Goal: Check status

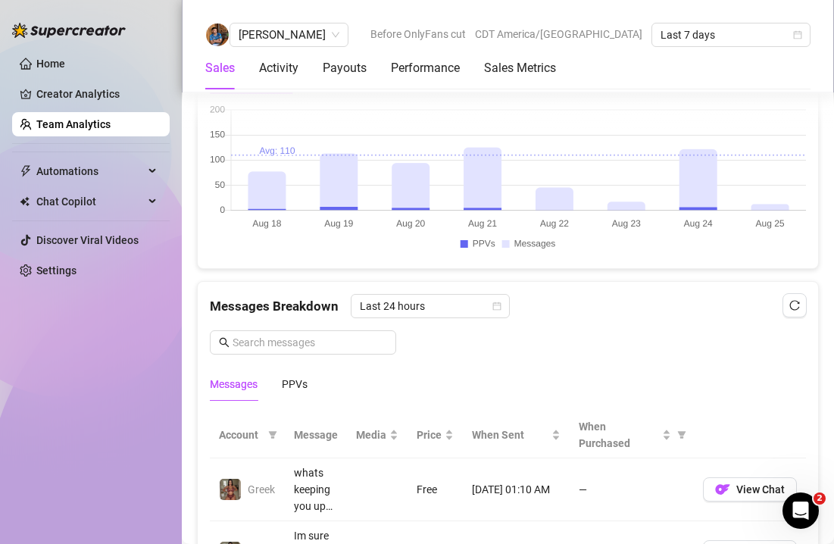
scroll to position [823, 0]
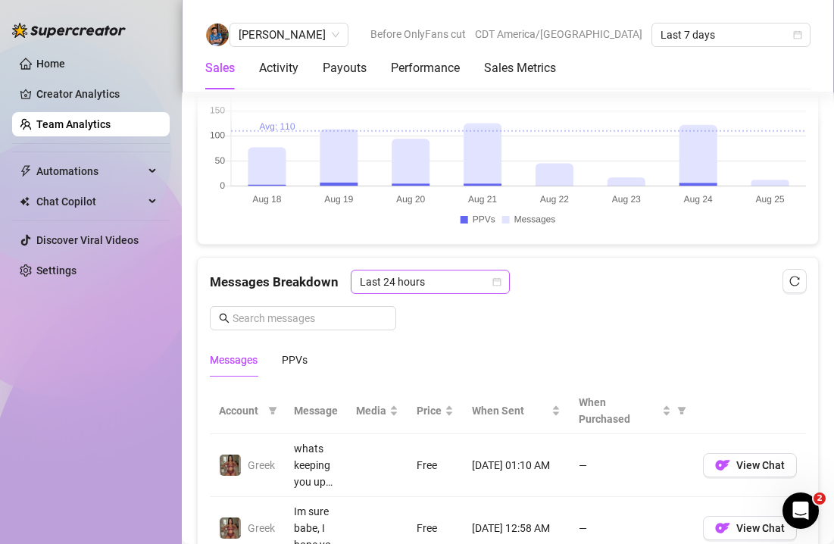
click at [442, 274] on span "Last 24 hours" at bounding box center [430, 282] width 141 height 23
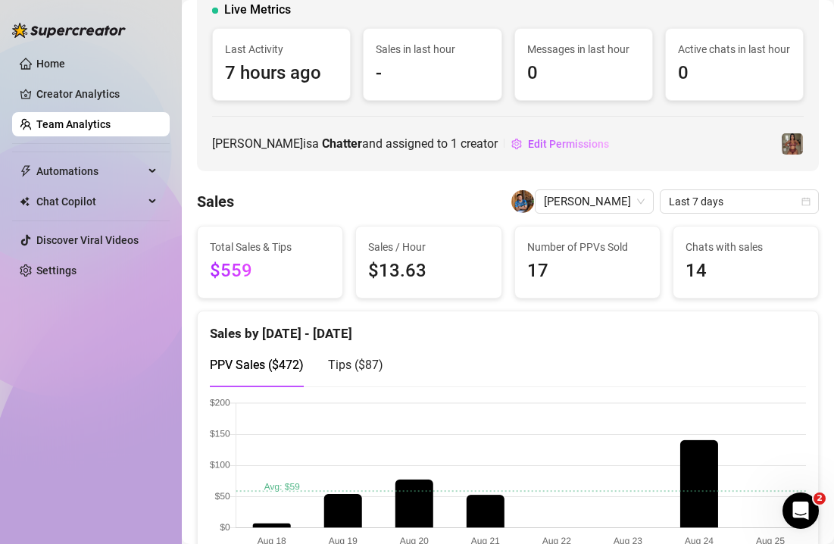
scroll to position [150, 0]
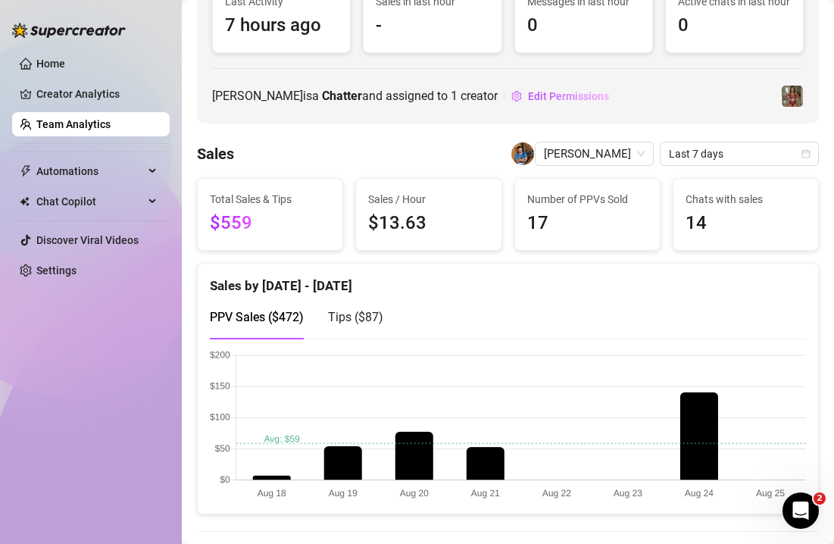
click at [356, 307] on div "Tips ( $87 )" at bounding box center [355, 317] width 55 height 43
click at [285, 312] on span "PPV Sales ( $472 )" at bounding box center [257, 317] width 94 height 14
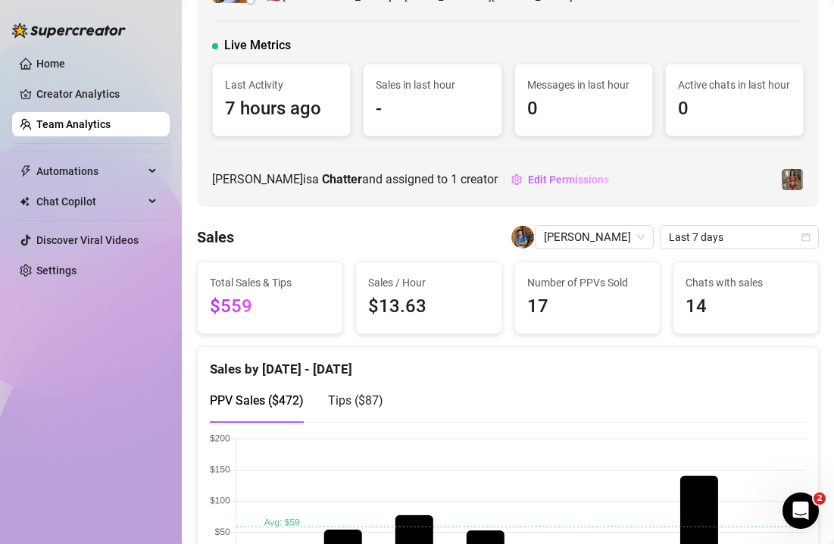
click at [305, 293] on span "$559" at bounding box center [270, 307] width 121 height 29
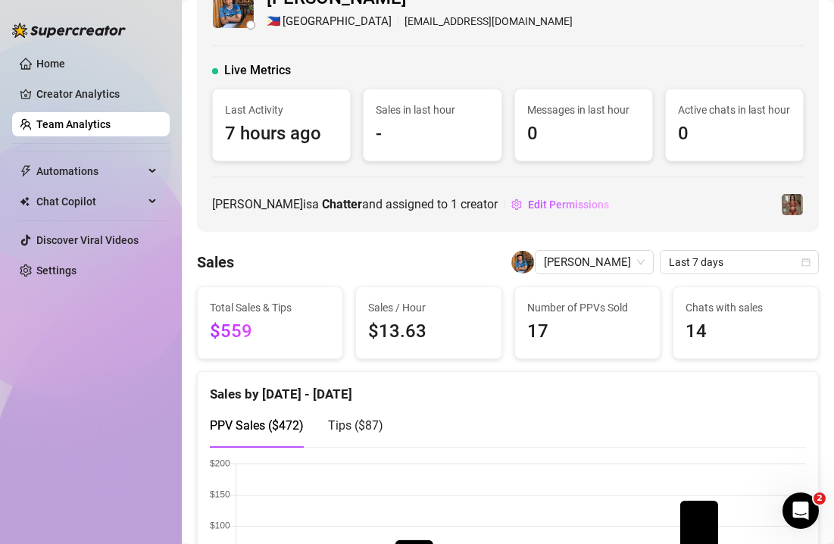
scroll to position [14, 0]
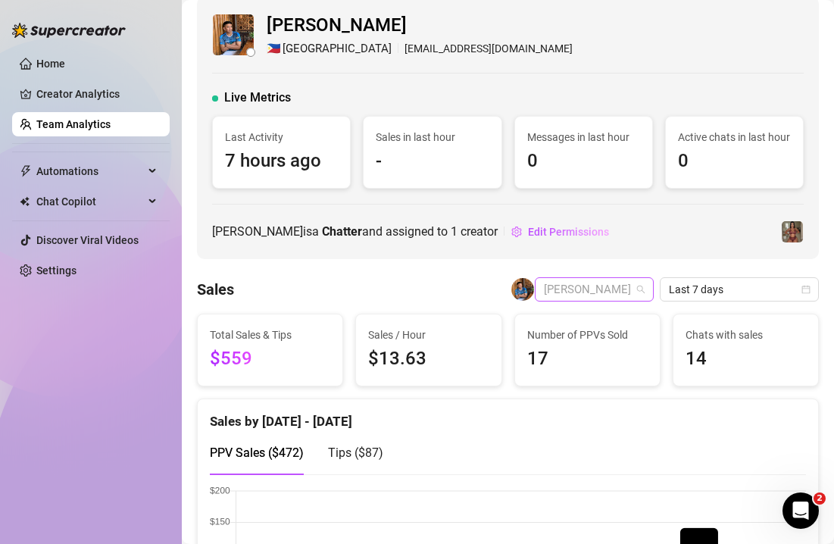
click at [557, 298] on span "[PERSON_NAME]" at bounding box center [594, 289] width 101 height 23
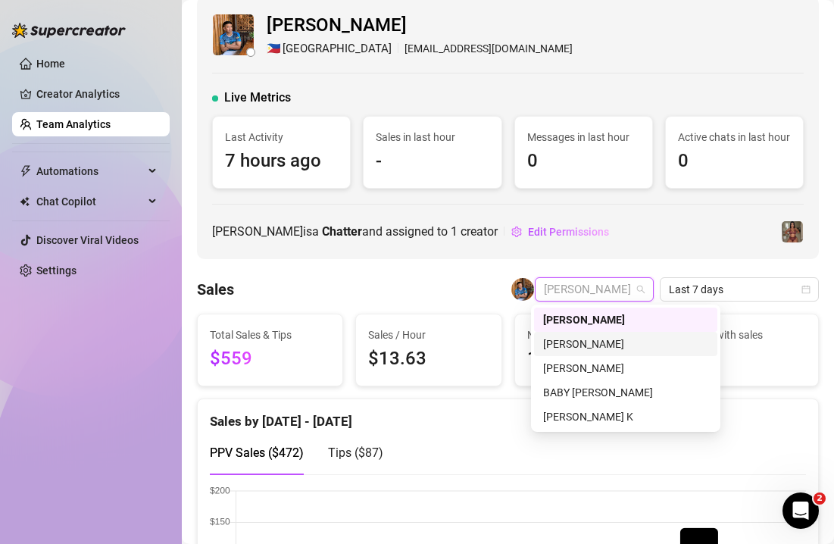
click at [568, 347] on div "[PERSON_NAME]" at bounding box center [625, 344] width 165 height 17
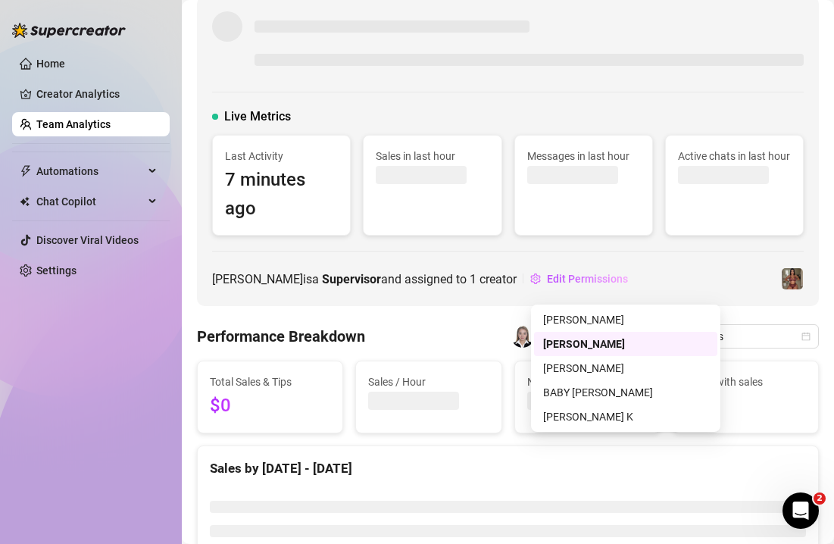
scroll to position [33, 0]
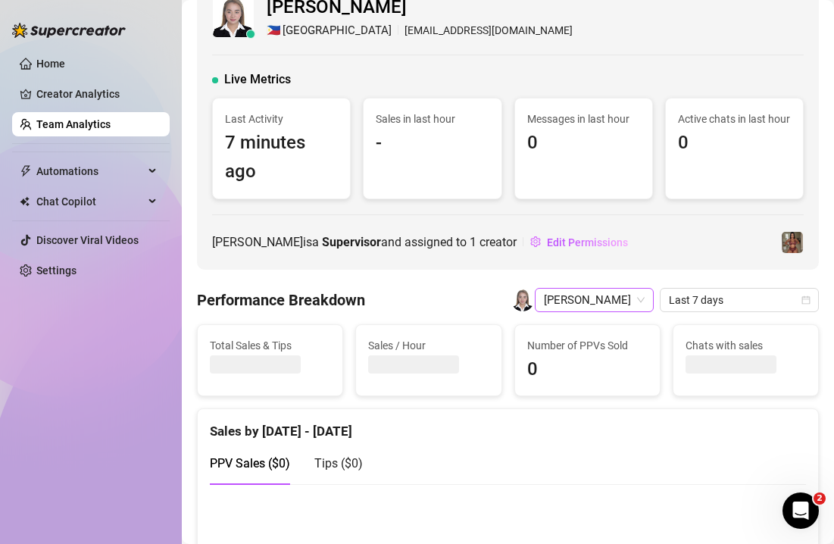
scroll to position [14, 0]
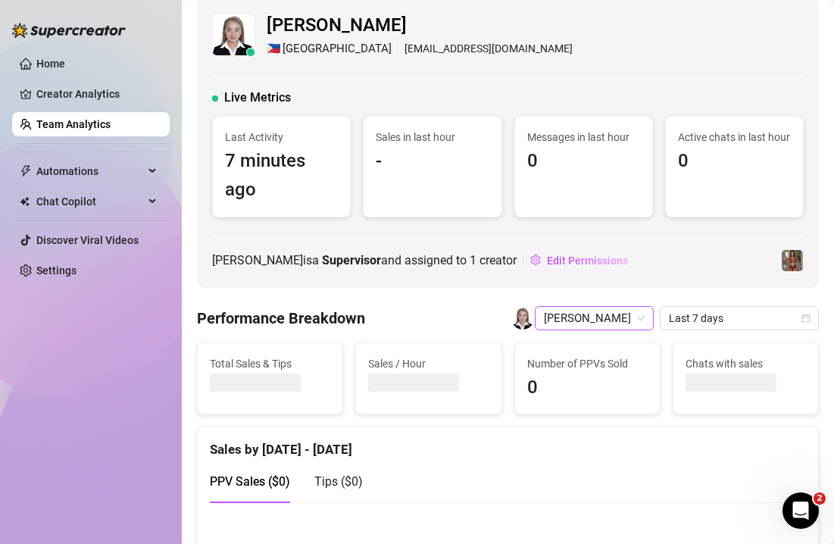
click at [593, 322] on span "[PERSON_NAME]" at bounding box center [594, 318] width 101 height 23
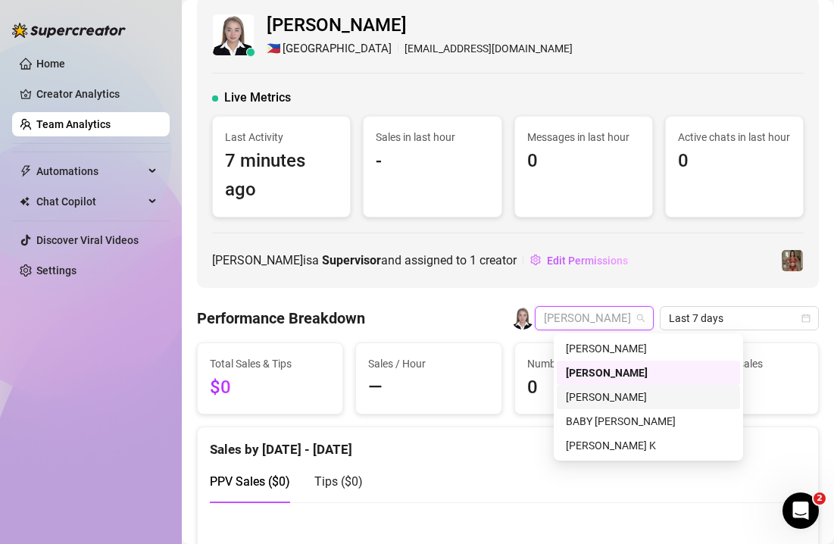
click at [588, 396] on div "[PERSON_NAME]" at bounding box center [648, 397] width 165 height 17
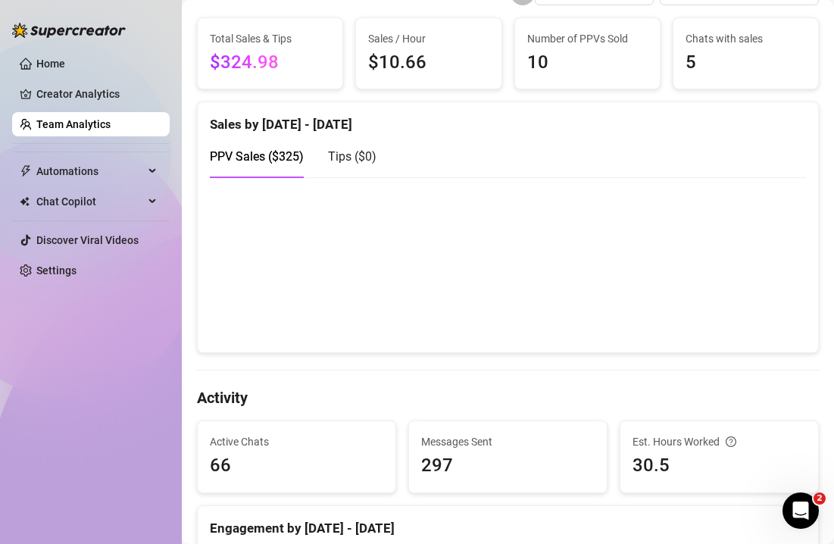
scroll to position [31, 0]
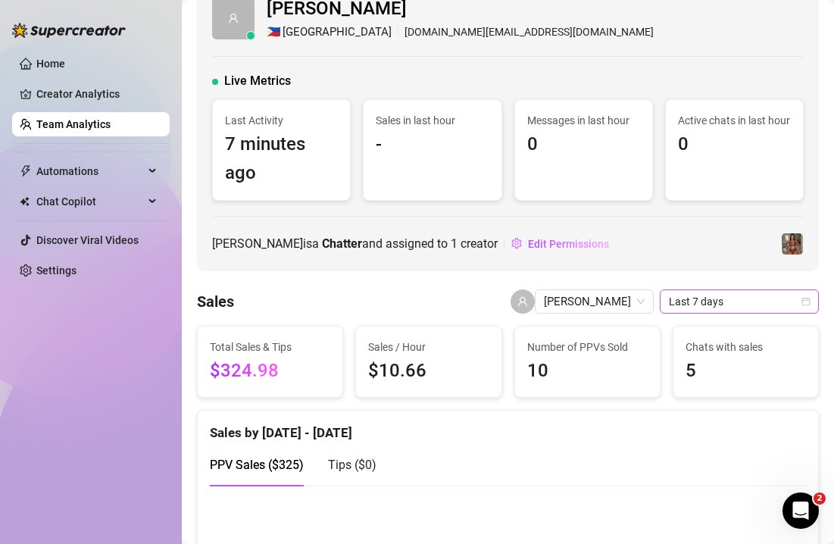
click at [684, 301] on span "Last 7 days" at bounding box center [739, 301] width 141 height 23
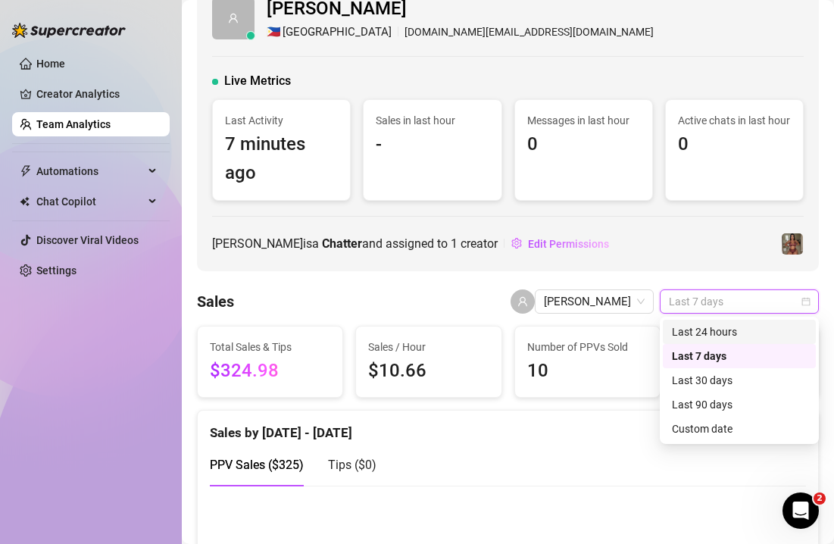
click at [815, 300] on div "Last 7 days" at bounding box center [739, 302] width 159 height 24
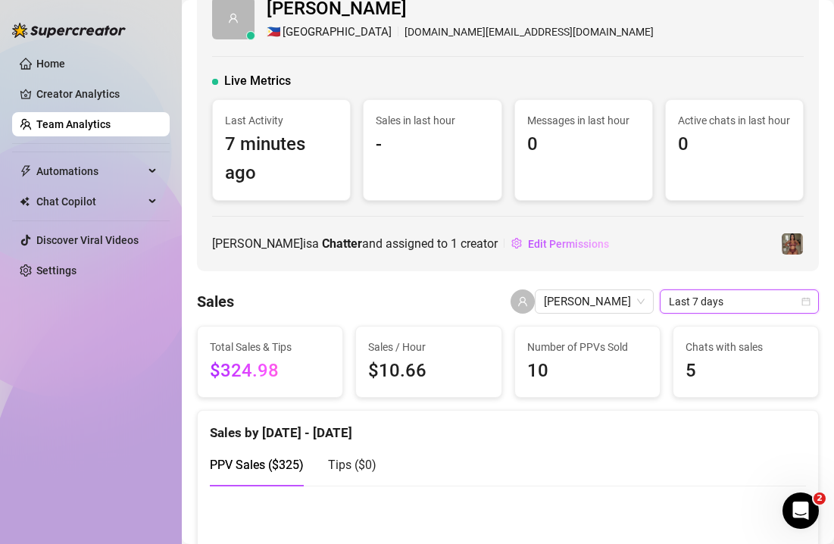
click at [815, 300] on div "Last 7 days" at bounding box center [739, 302] width 159 height 24
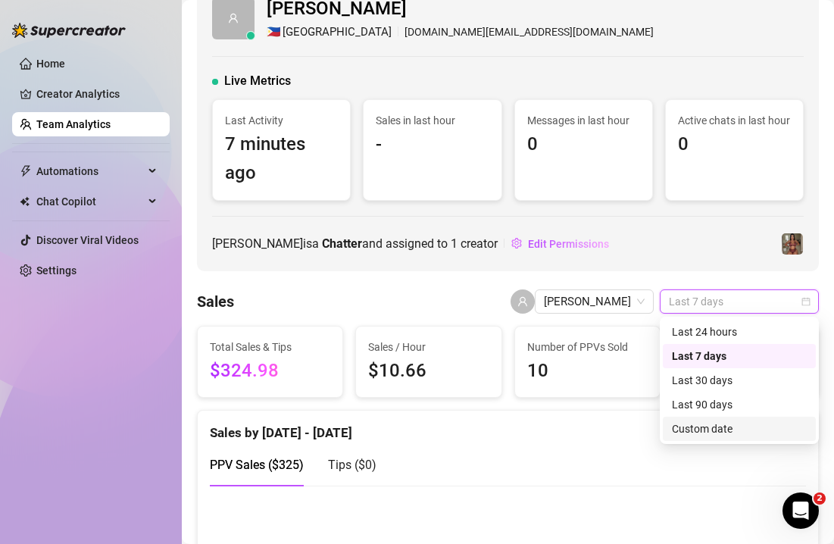
drag, startPoint x: 737, startPoint y: 421, endPoint x: 485, endPoint y: 342, distance: 263.7
click at [737, 421] on div "Custom date" at bounding box center [739, 429] width 135 height 17
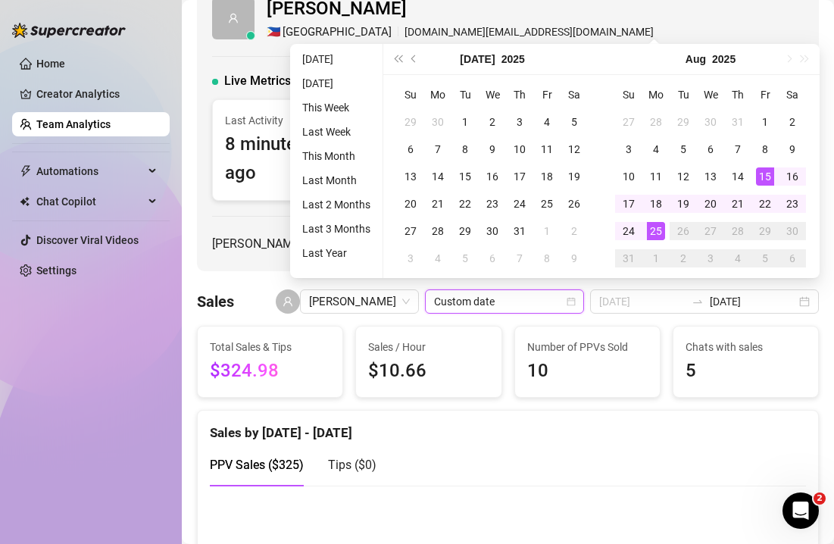
type input "[DATE]"
click at [764, 173] on div "15" at bounding box center [765, 176] width 18 height 18
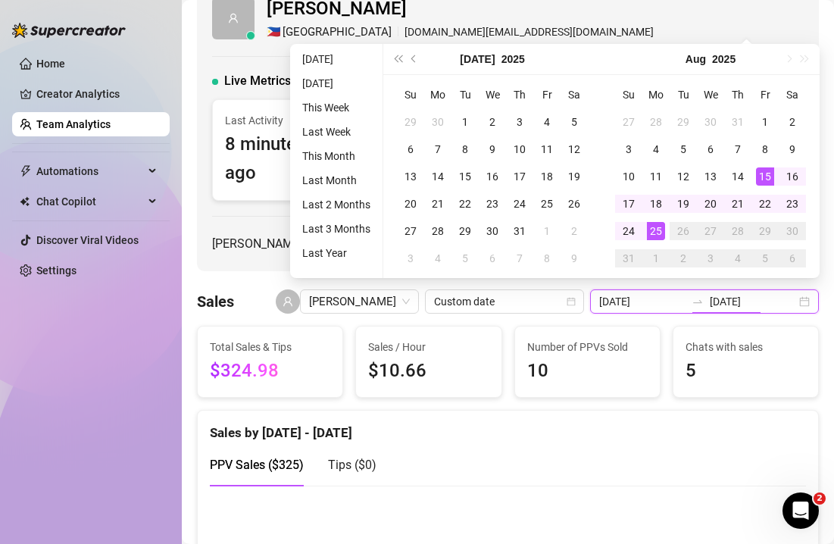
type input "[DATE]"
click at [767, 230] on div "29" at bounding box center [765, 231] width 18 height 18
click at [662, 230] on div "25" at bounding box center [656, 231] width 18 height 18
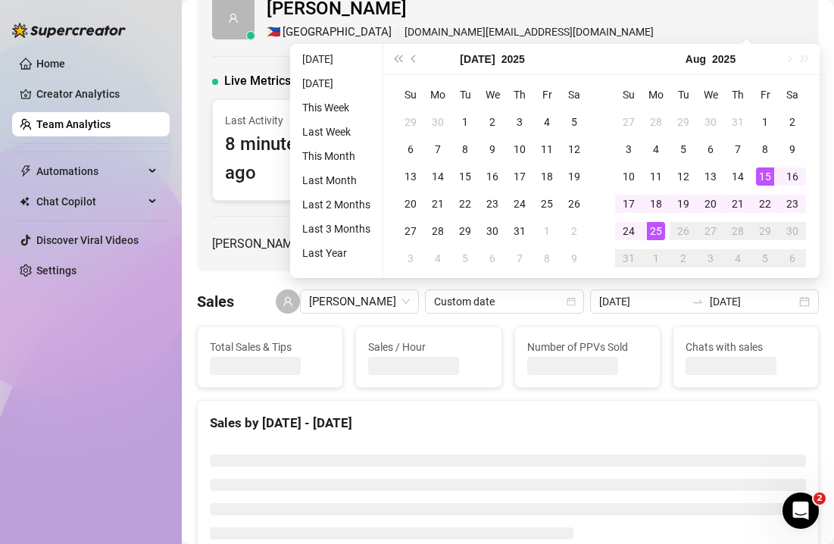
click at [659, 231] on div "[PERSON_NAME] 🇵🇭 Manila [DOMAIN_NAME][EMAIL_ADDRESS][DOMAIN_NAME] Live Metrics …" at bounding box center [508, 126] width 622 height 292
type input "[DATE]"
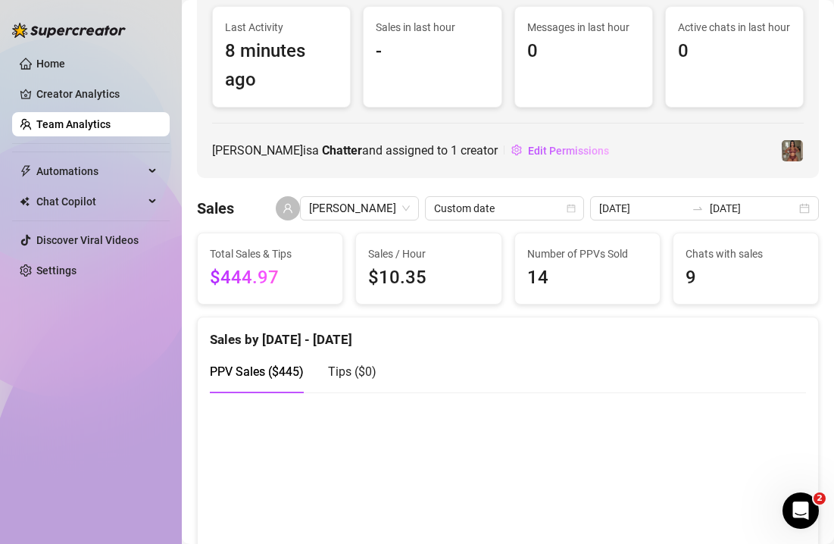
scroll to position [193, 0]
